Goal: Transaction & Acquisition: Purchase product/service

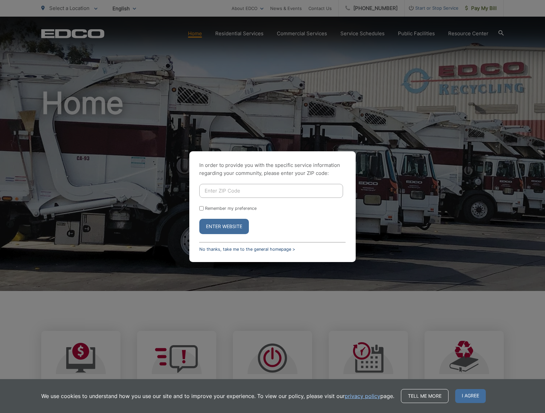
click at [265, 250] on link "No thanks, take me to the general homepage >" at bounding box center [247, 249] width 96 height 5
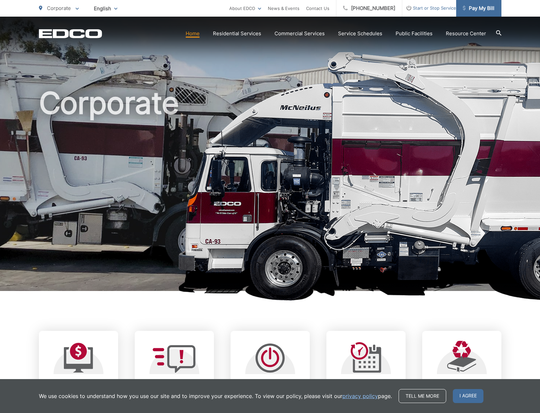
click at [484, 8] on span "Pay My Bill" at bounding box center [479, 8] width 32 height 8
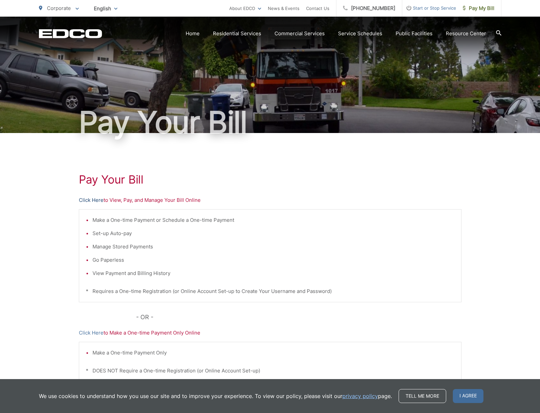
click at [85, 200] on link "Click Here" at bounding box center [91, 200] width 25 height 8
